Goal: Register for event/course

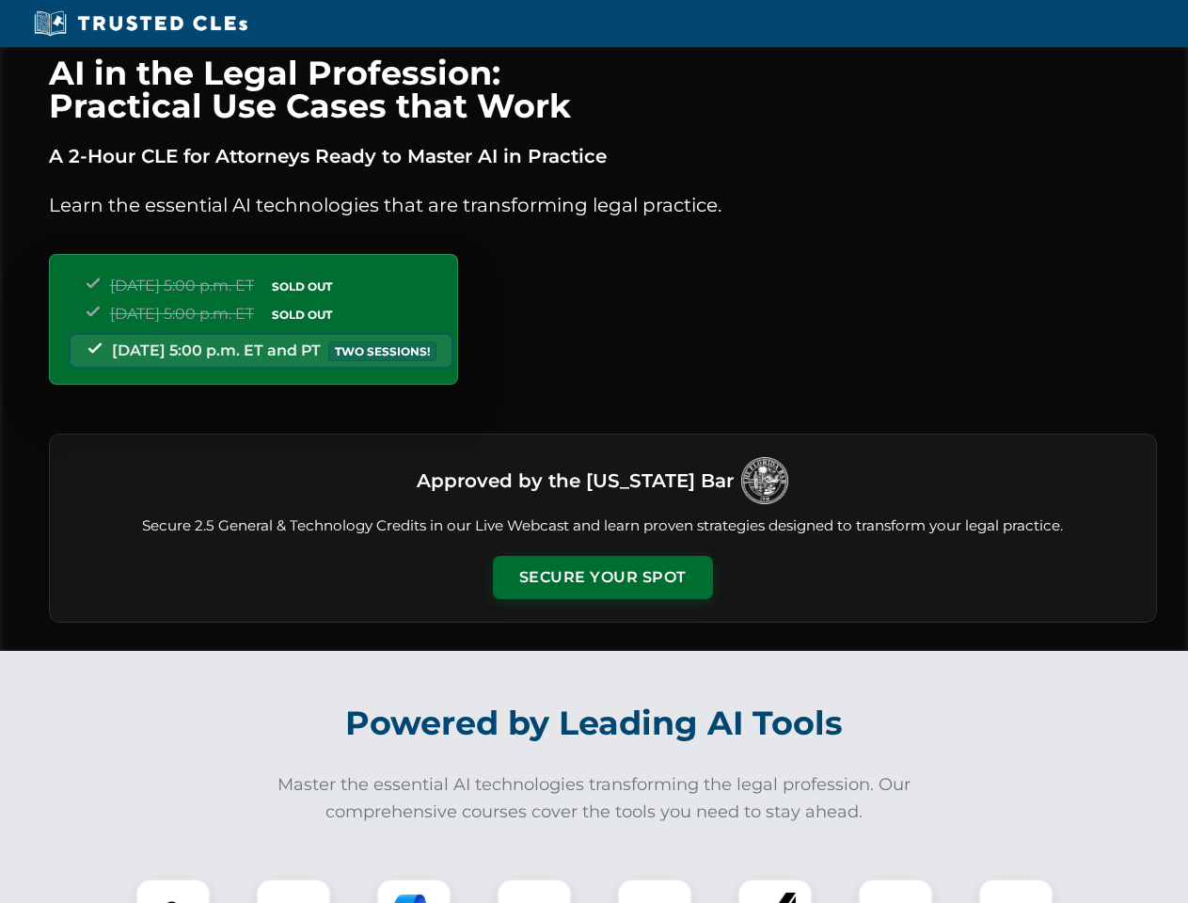
click at [602, 577] on button "Secure Your Spot" at bounding box center [603, 577] width 220 height 43
click at [173, 890] on img at bounding box center [173, 916] width 55 height 55
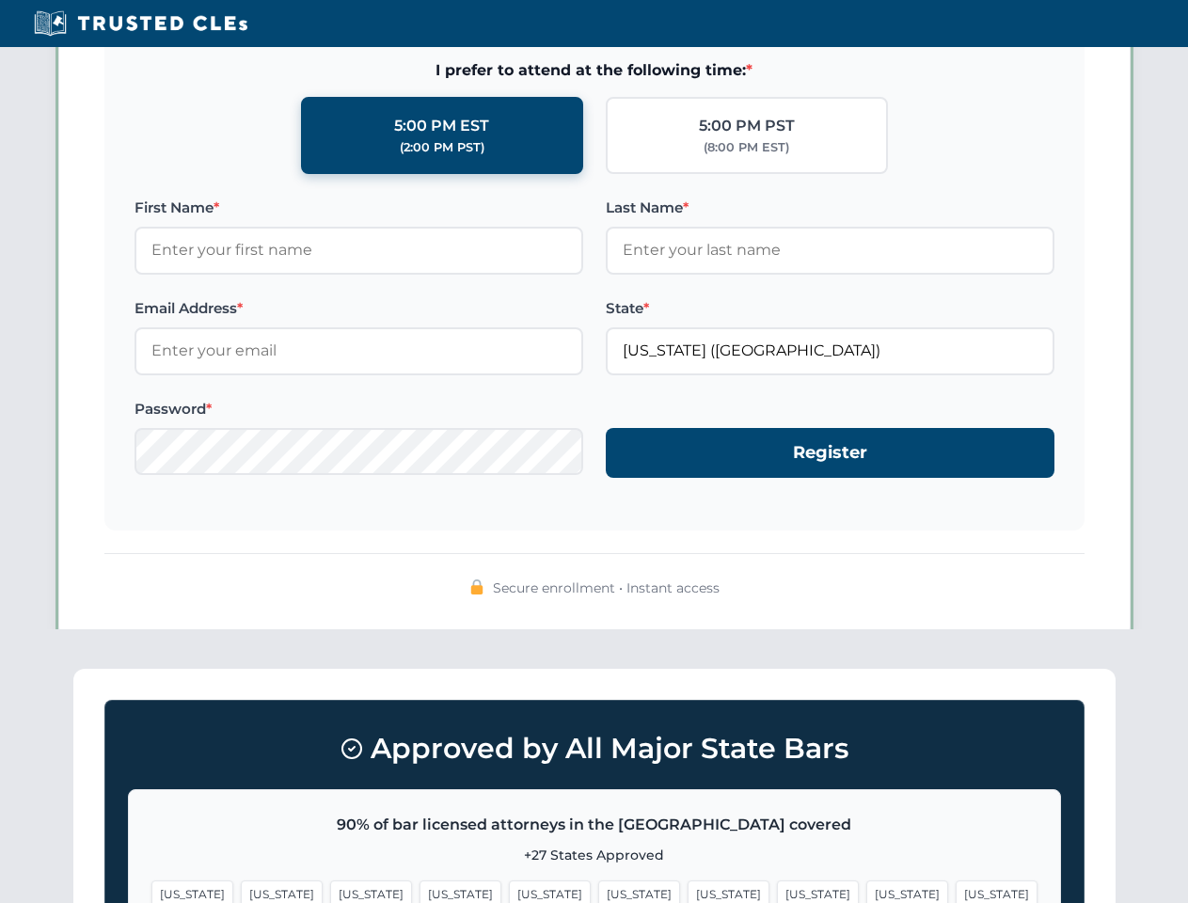
click at [687, 890] on span "[US_STATE]" at bounding box center [728, 893] width 82 height 27
click at [866, 890] on span "[US_STATE]" at bounding box center [907, 893] width 82 height 27
